Goal: Navigation & Orientation: Understand site structure

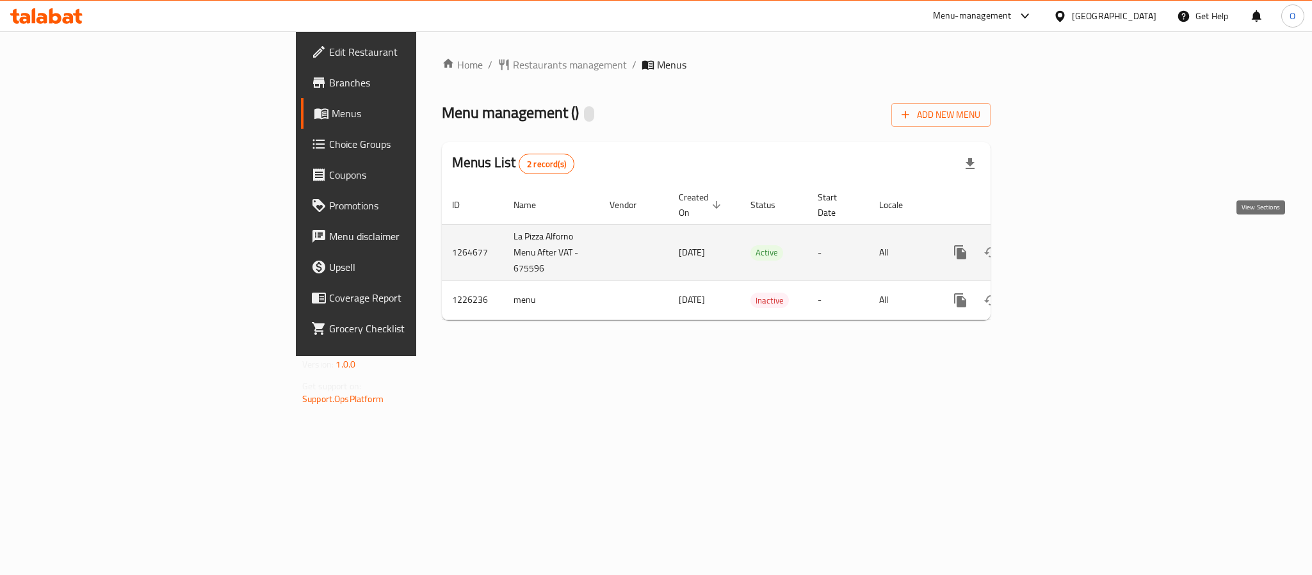
click at [1060, 245] on icon "enhanced table" at bounding box center [1052, 252] width 15 height 15
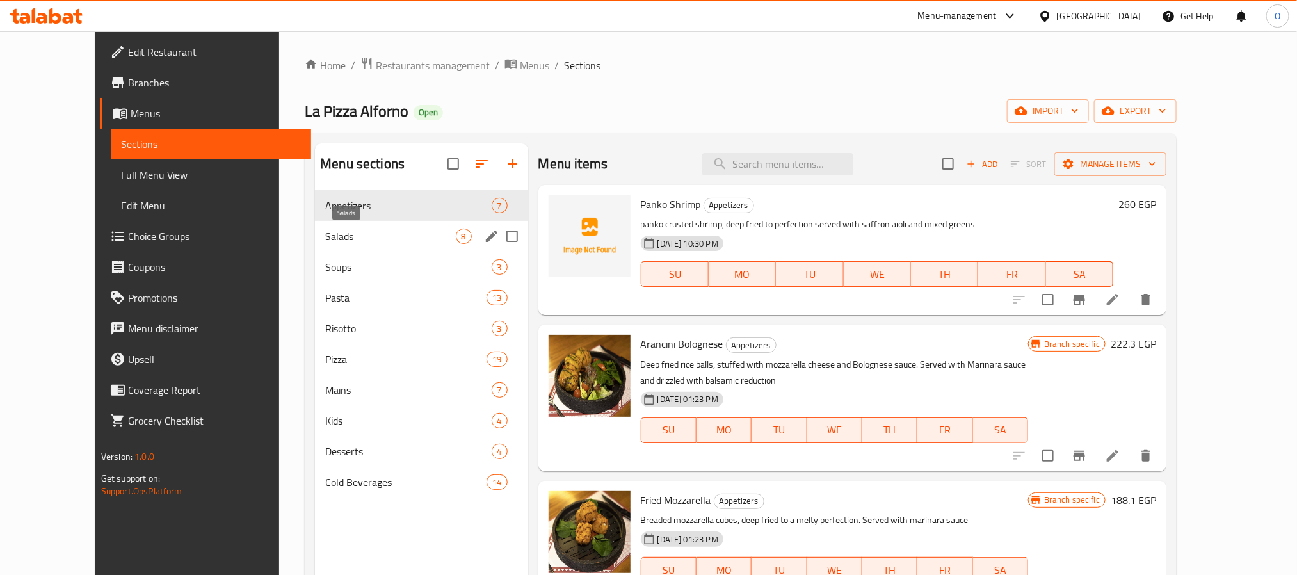
click at [325, 234] on span "Salads" at bounding box center [390, 236] width 130 height 15
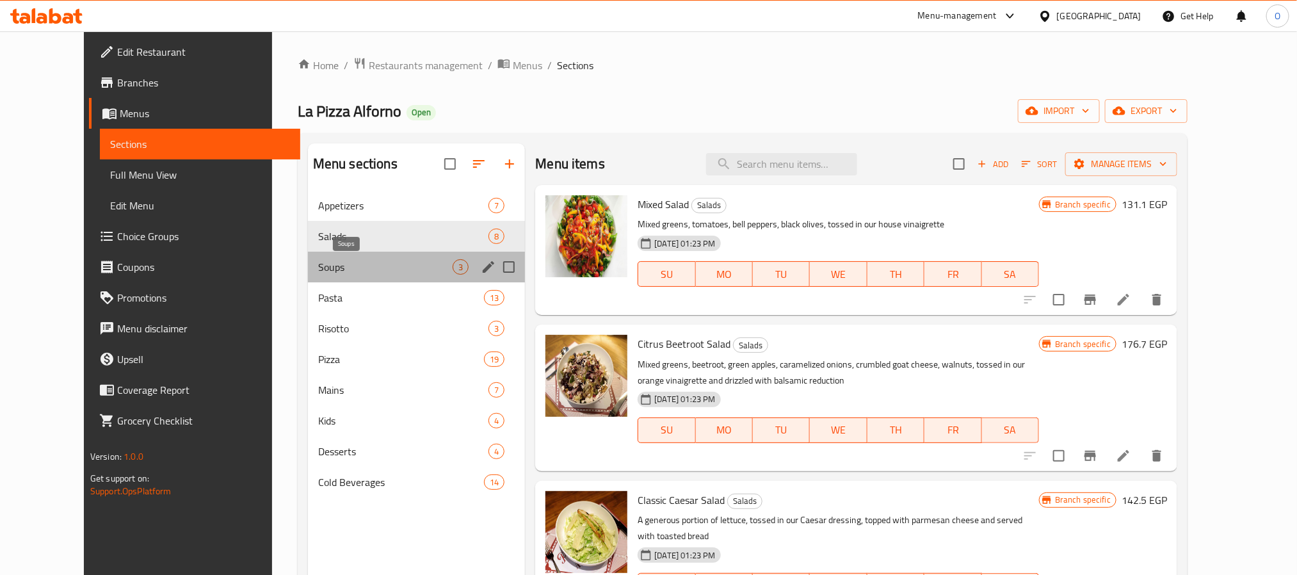
click at [318, 270] on span "Soups" at bounding box center [385, 266] width 134 height 15
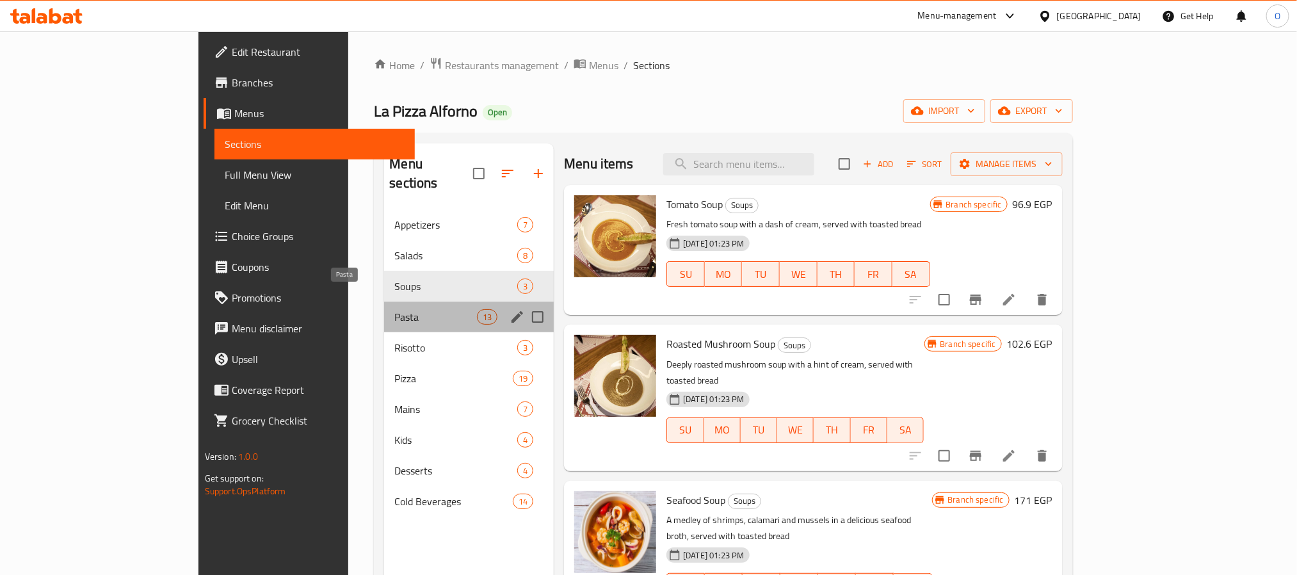
click at [394, 309] on span "Pasta" at bounding box center [435, 316] width 83 height 15
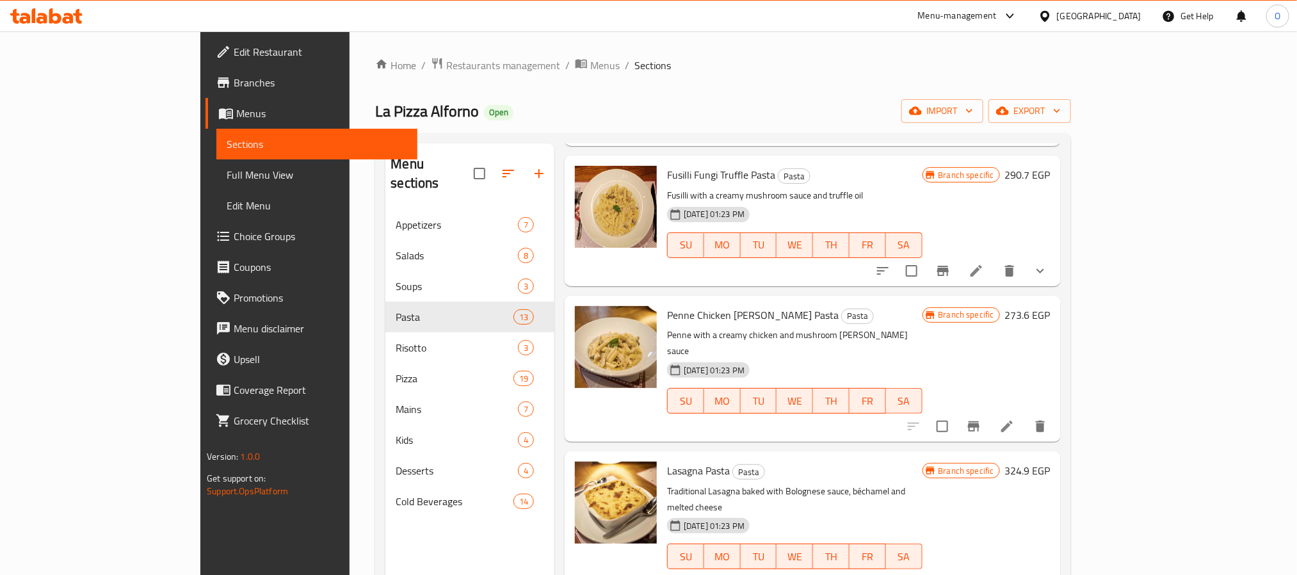
scroll to position [864, 0]
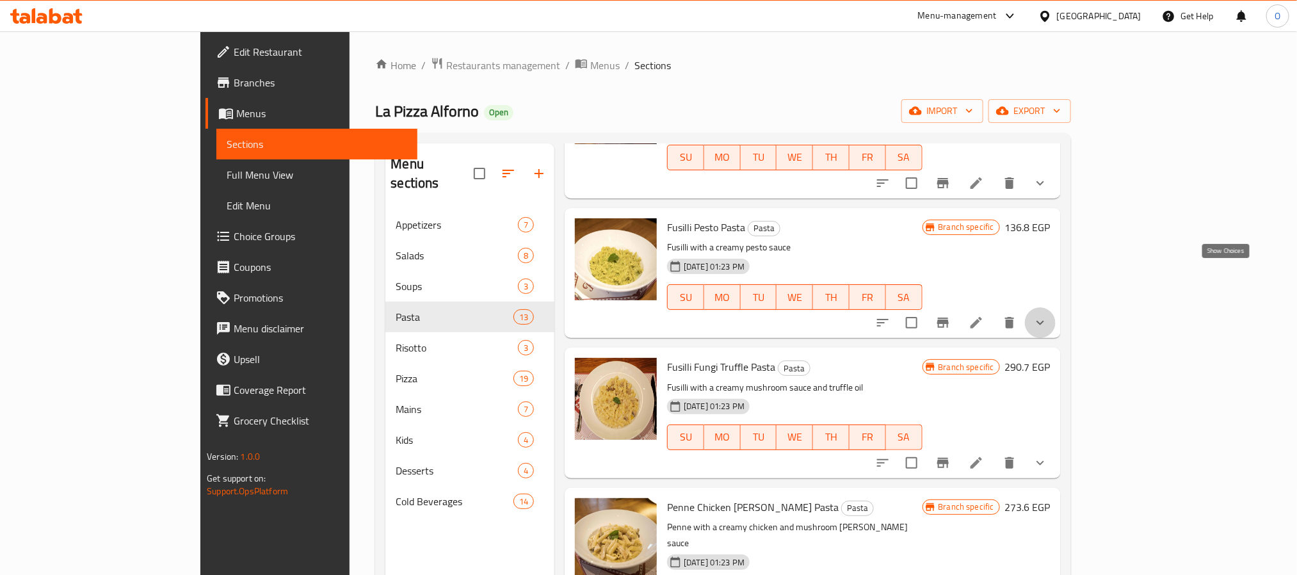
click at [1048, 315] on icon "show more" at bounding box center [1040, 322] width 15 height 15
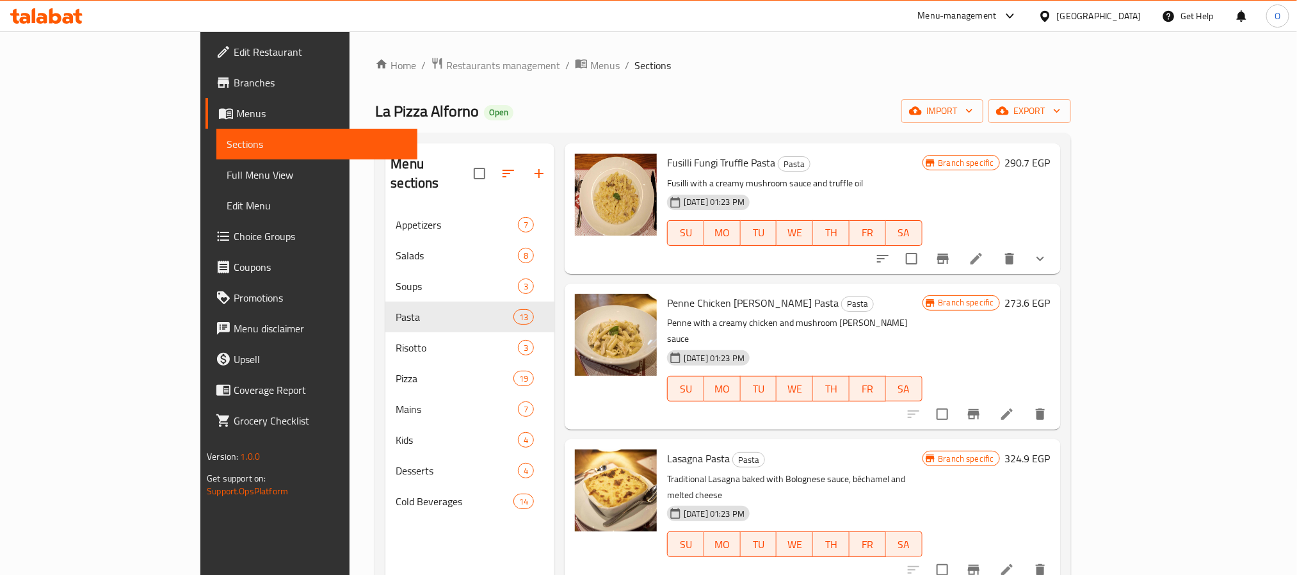
scroll to position [1153, 0]
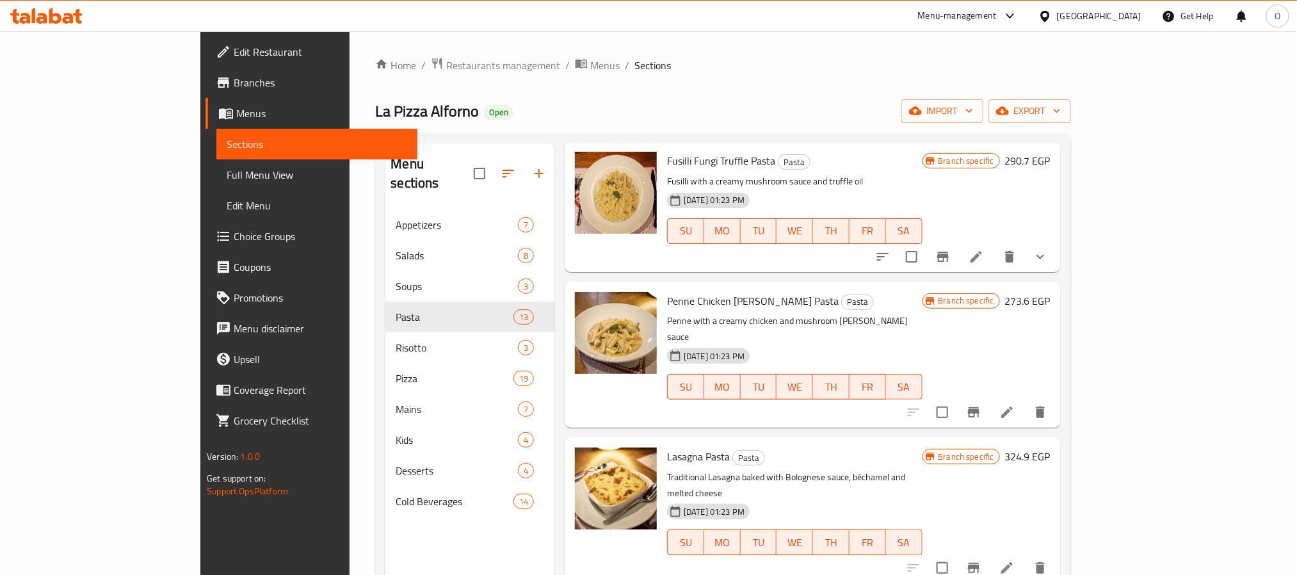
click at [1048, 249] on icon "show more" at bounding box center [1040, 256] width 15 height 15
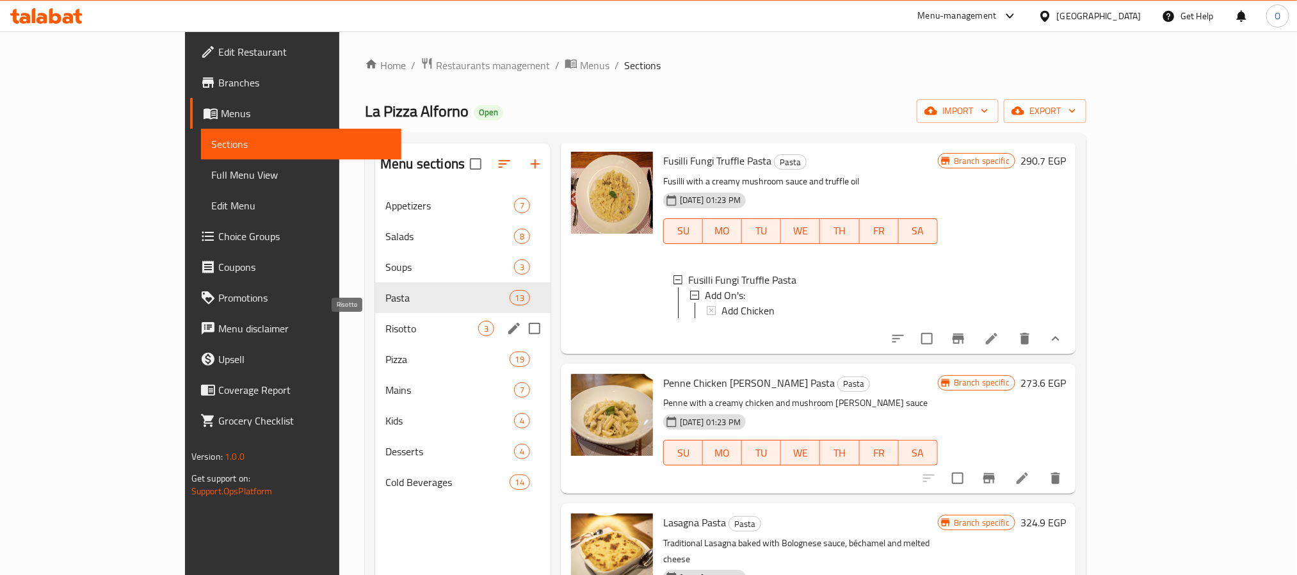
click at [385, 325] on span "Risotto" at bounding box center [431, 328] width 93 height 15
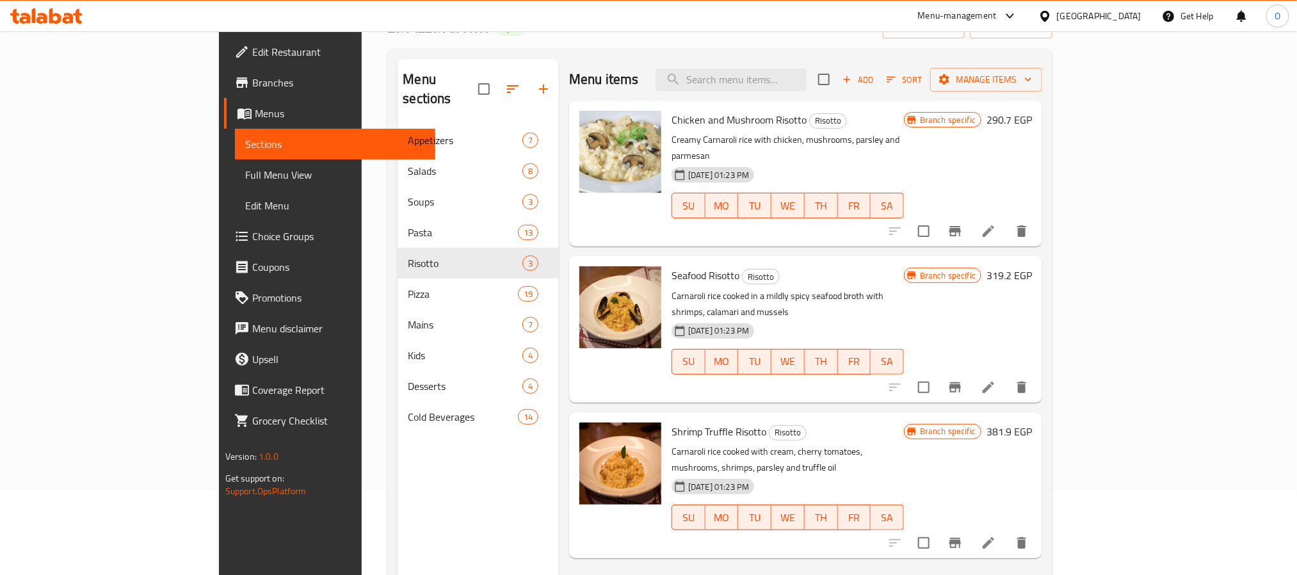
scroll to position [179, 0]
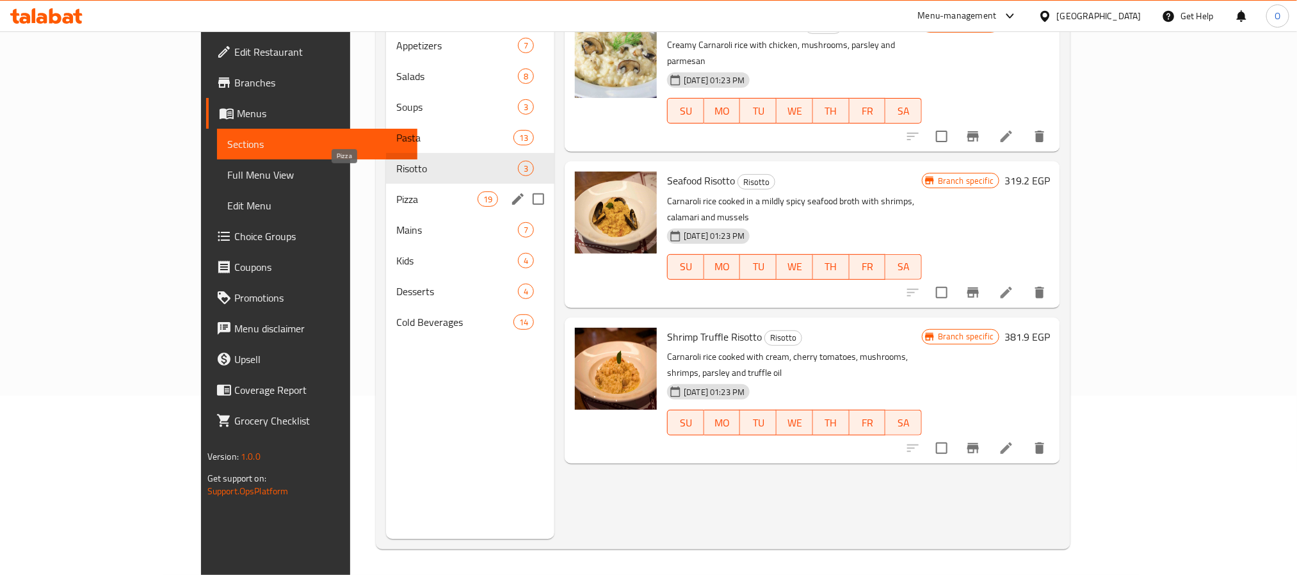
click at [396, 191] on span "Pizza" at bounding box center [436, 198] width 81 height 15
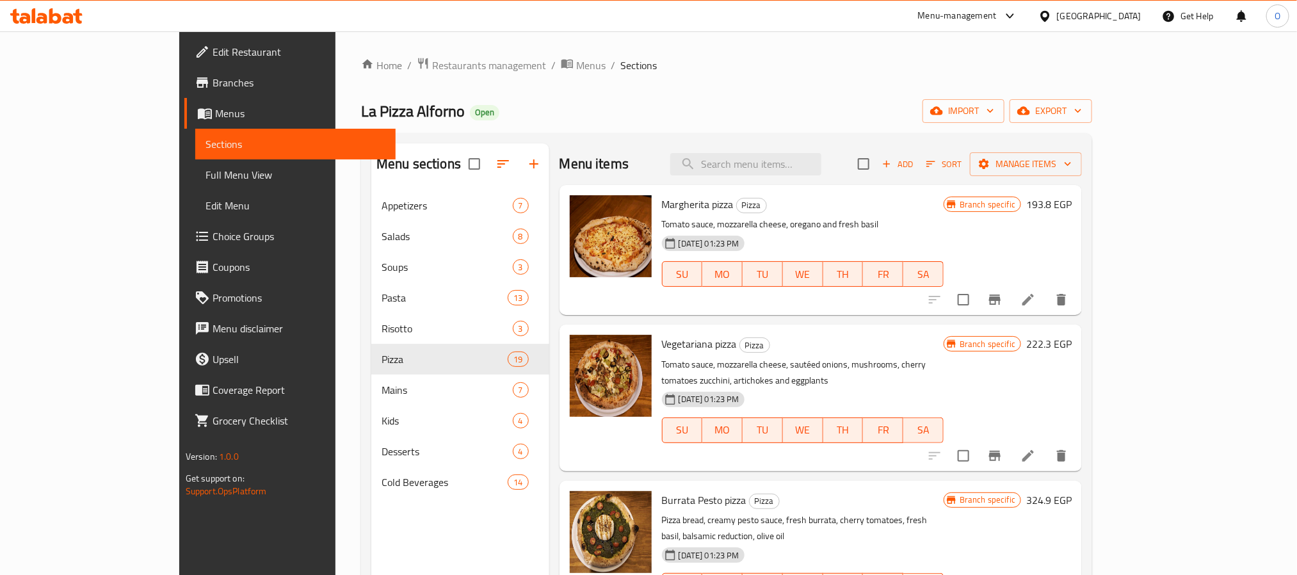
scroll to position [179, 0]
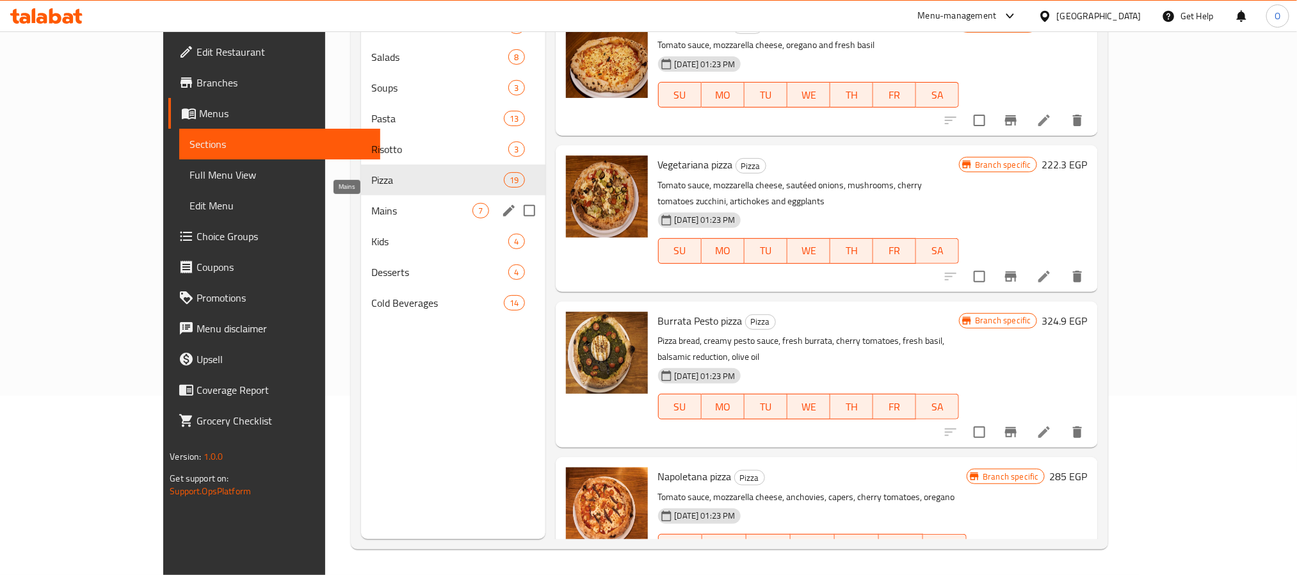
click at [371, 207] on span "Mains" at bounding box center [422, 210] width 102 height 15
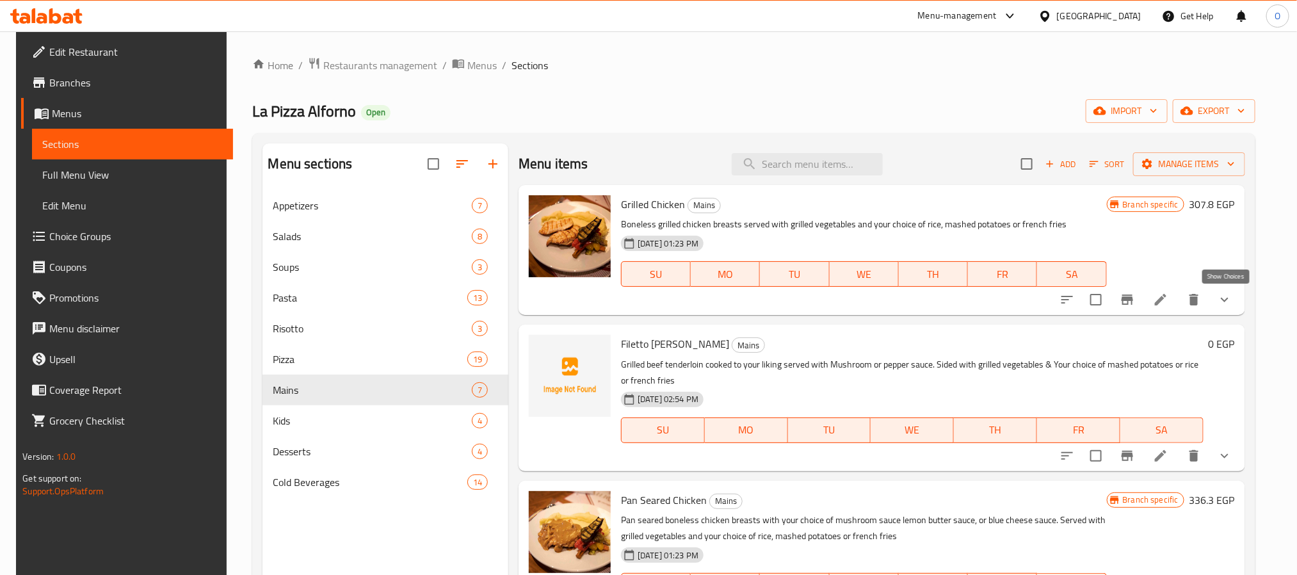
click at [1228, 298] on icon "show more" at bounding box center [1224, 299] width 15 height 15
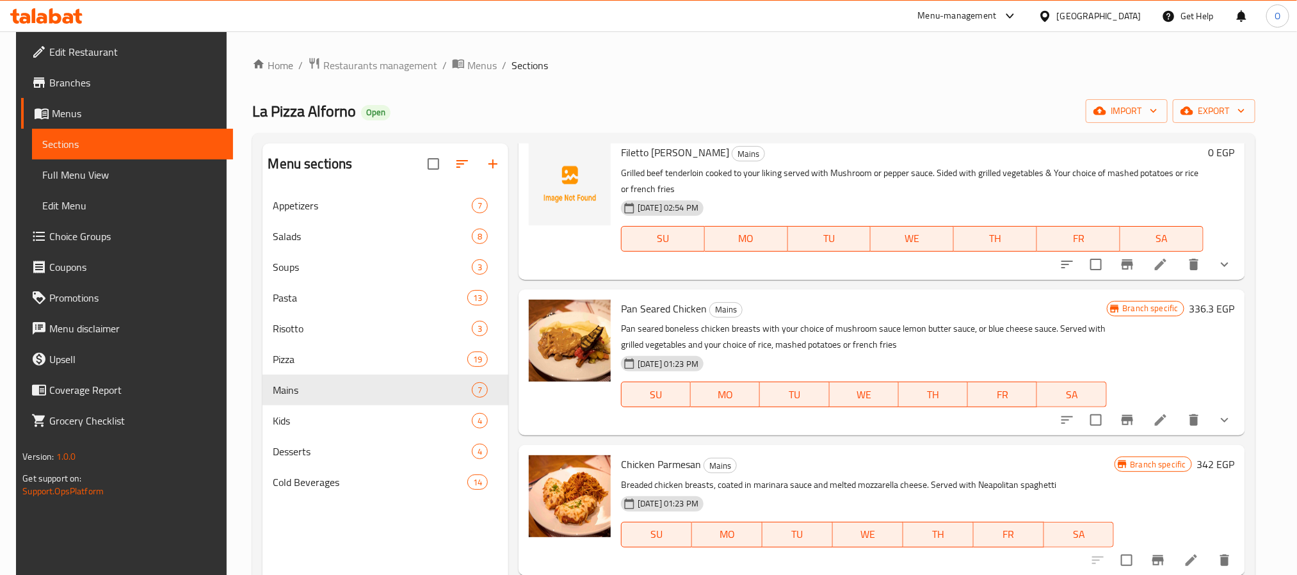
scroll to position [384, 0]
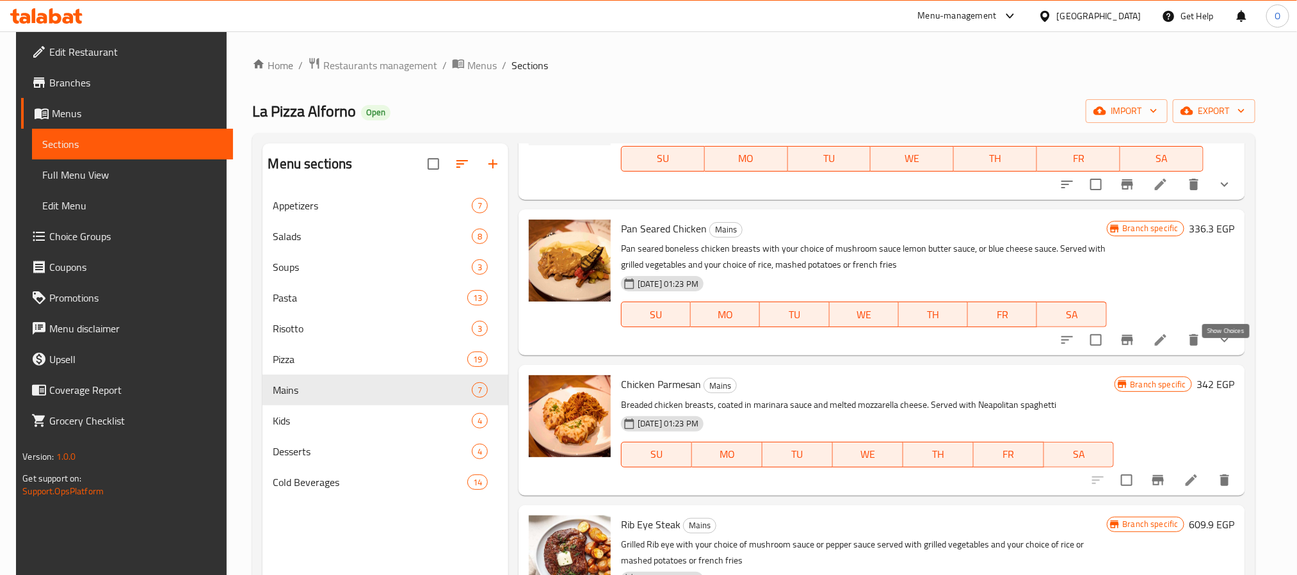
click at [1228, 348] on icon "show more" at bounding box center [1224, 339] width 15 height 15
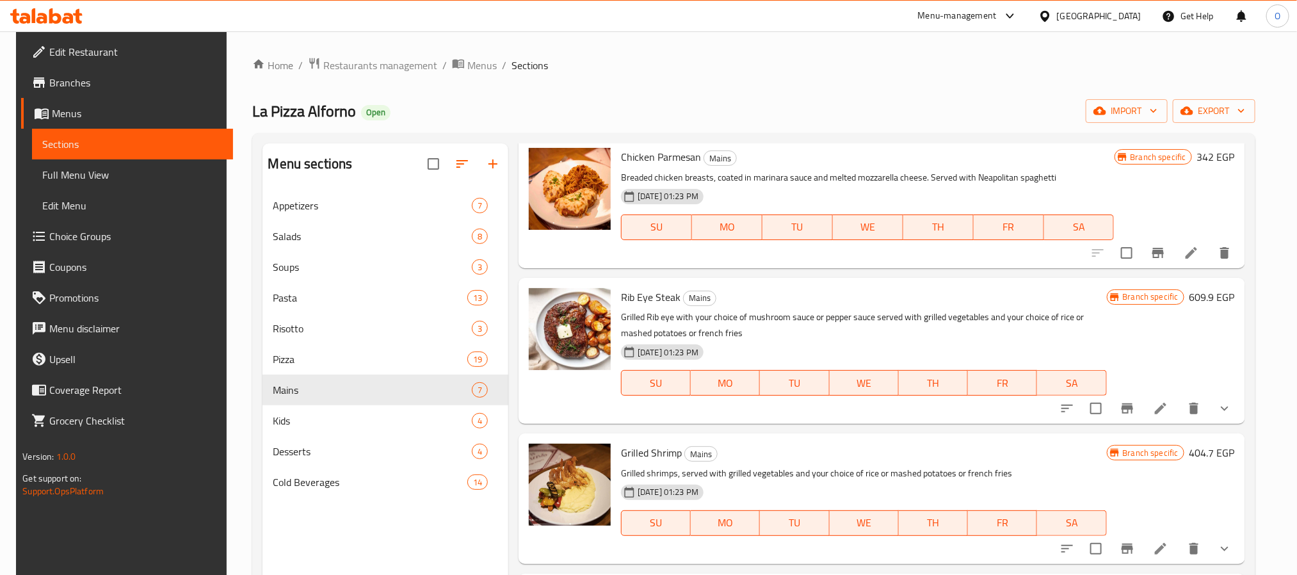
scroll to position [815, 0]
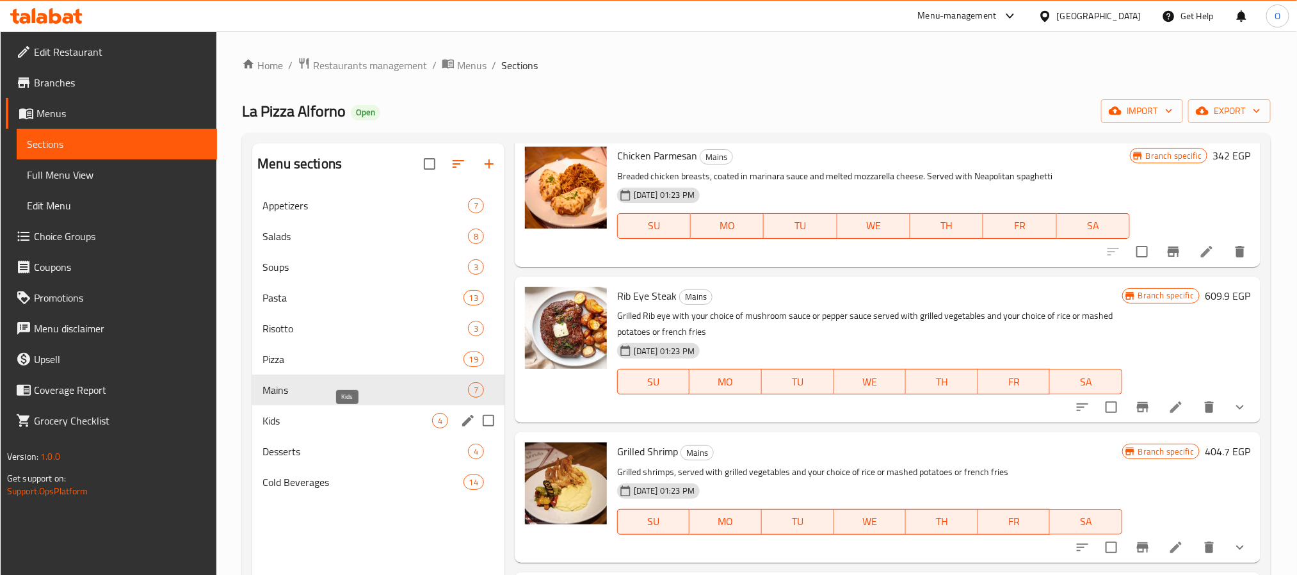
drag, startPoint x: 302, startPoint y: 417, endPoint x: 382, endPoint y: 406, distance: 80.8
click at [302, 417] on span "Kids" at bounding box center [348, 420] width 170 height 15
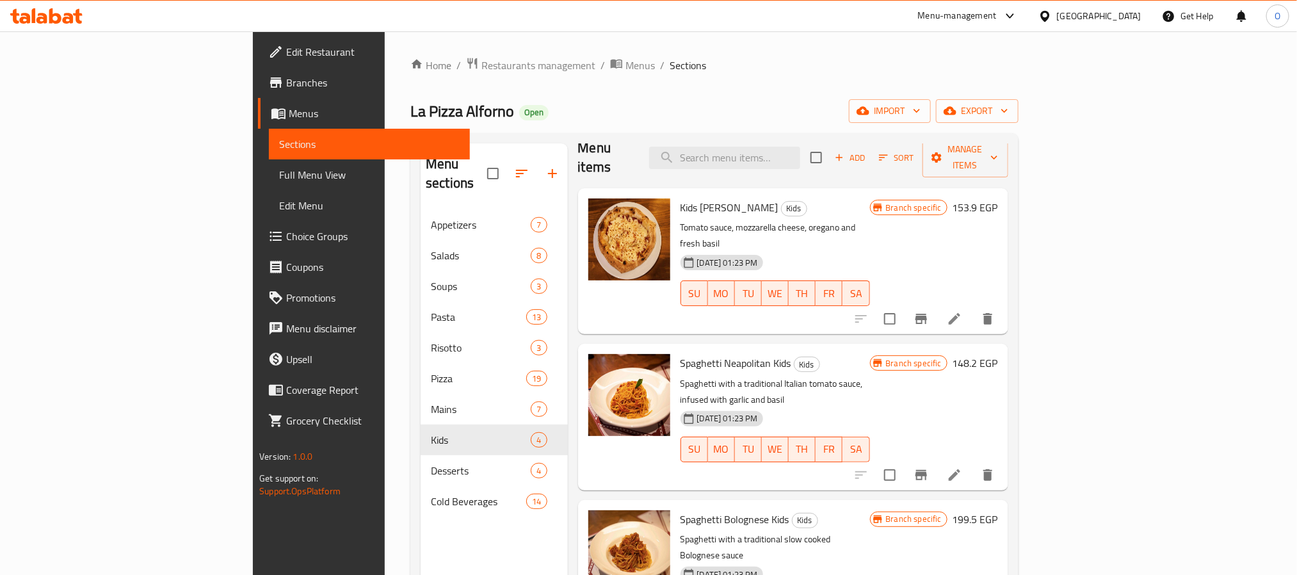
scroll to position [15, 0]
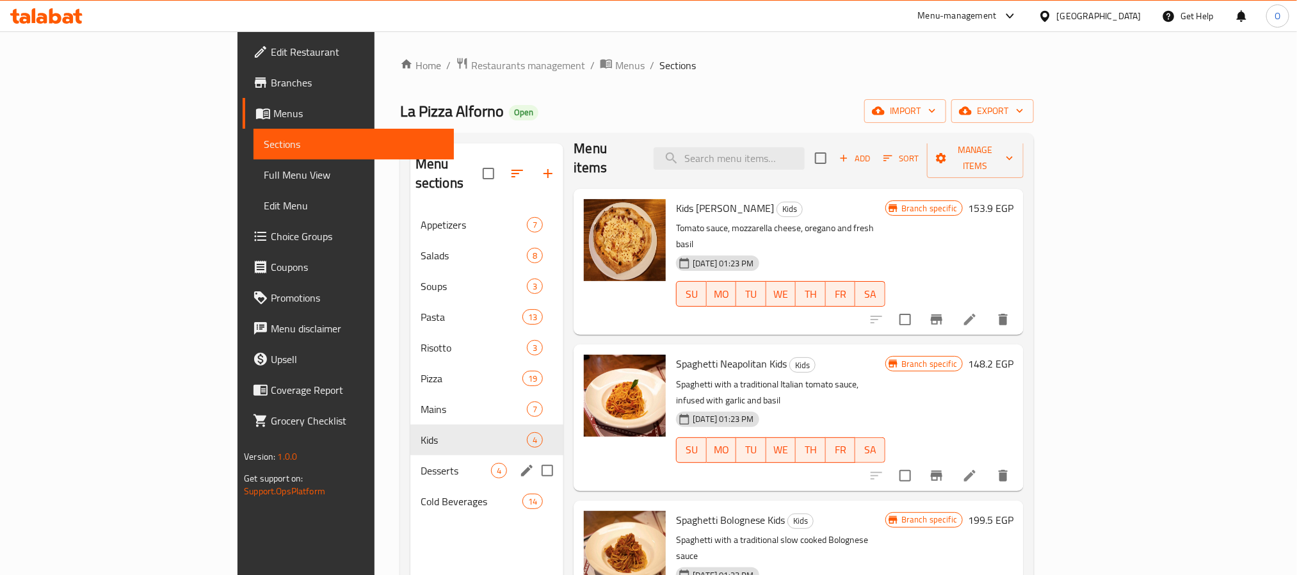
click at [421, 463] on span "Desserts" at bounding box center [456, 470] width 70 height 15
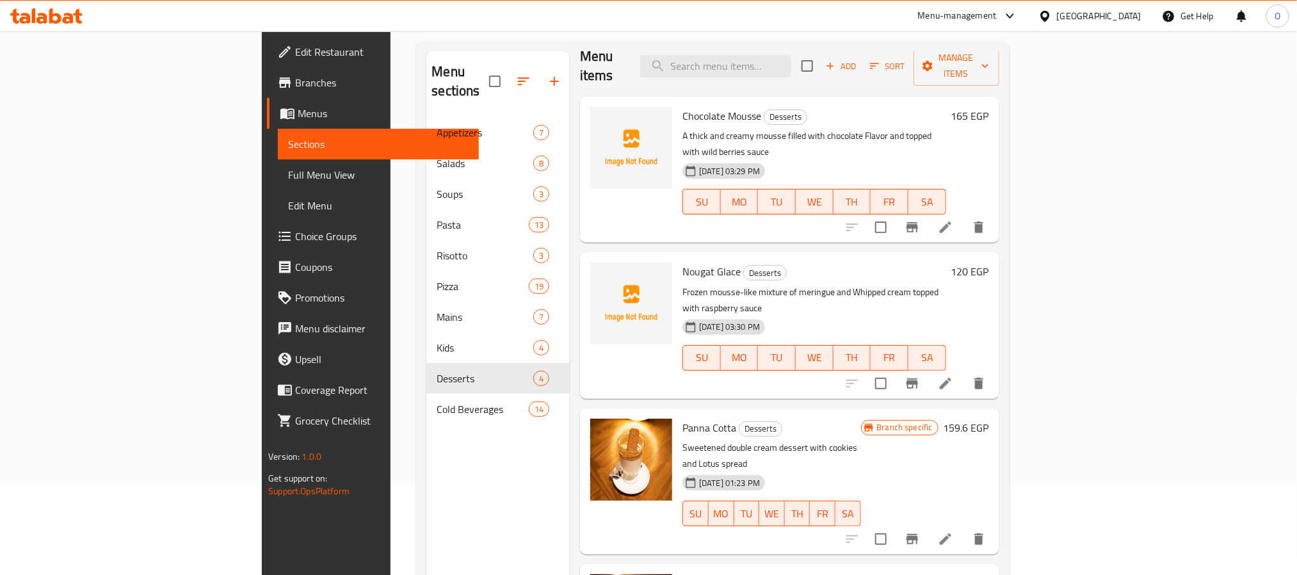
scroll to position [179, 0]
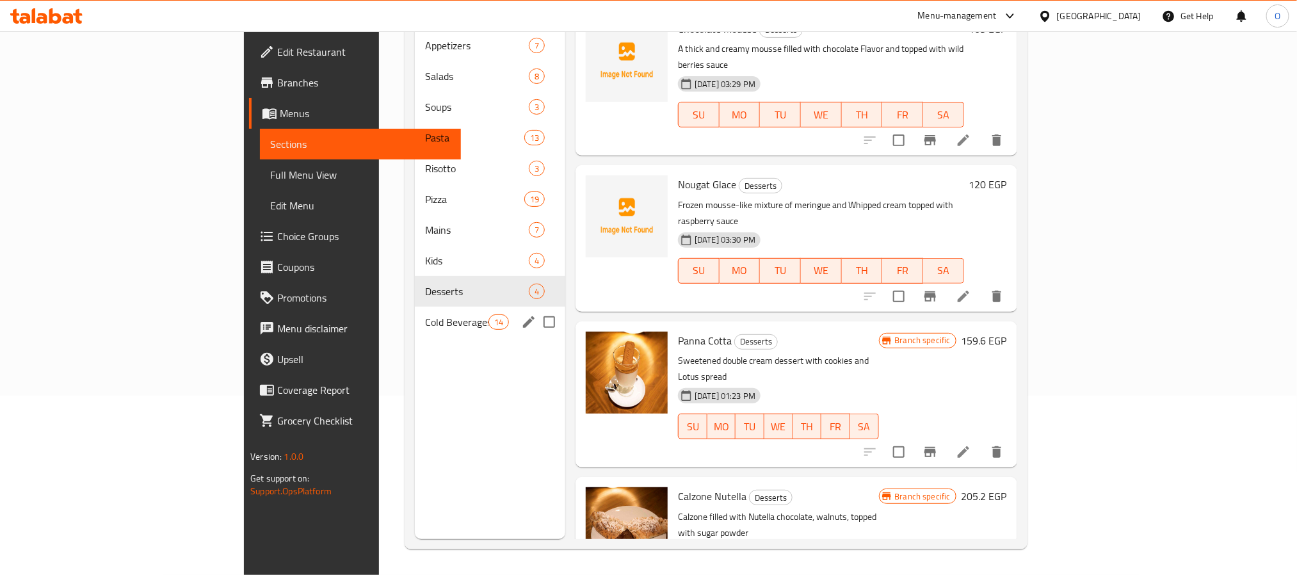
click at [425, 314] on span "Cold Beverages" at bounding box center [456, 321] width 63 height 15
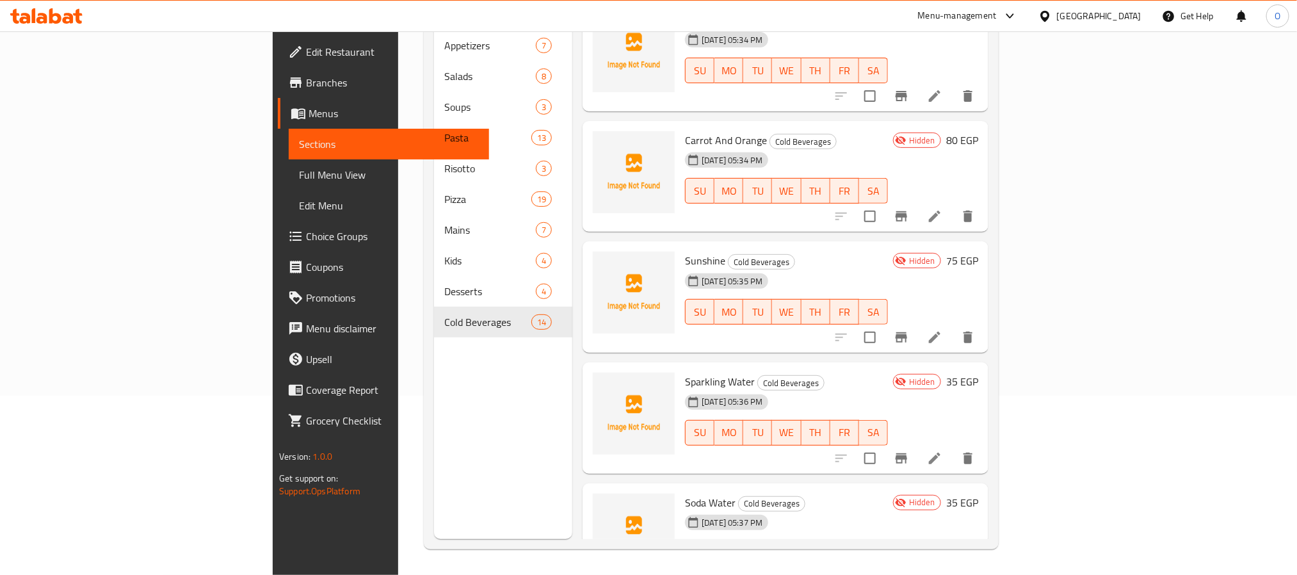
scroll to position [1203, 0]
